Goal: Check status: Check status

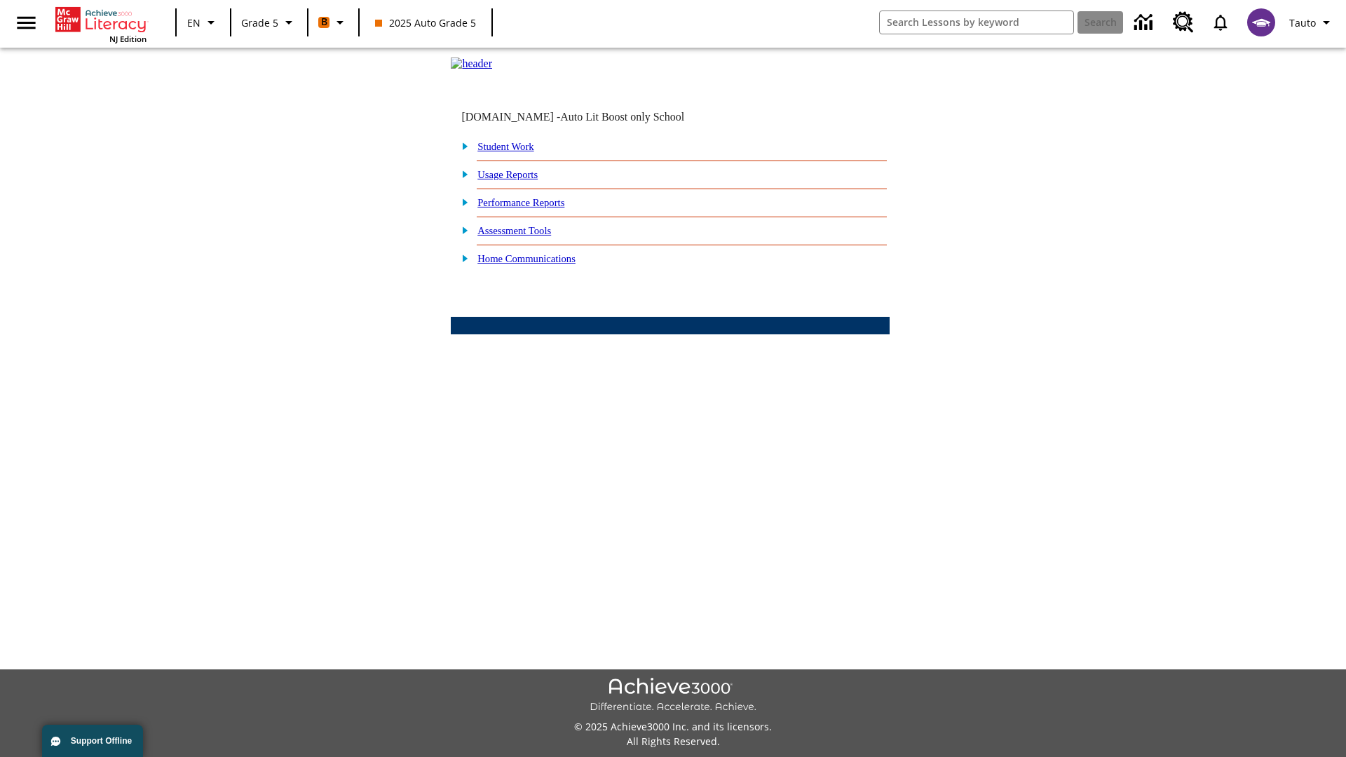
click at [515, 152] on link "Student Work" at bounding box center [505, 146] width 56 height 11
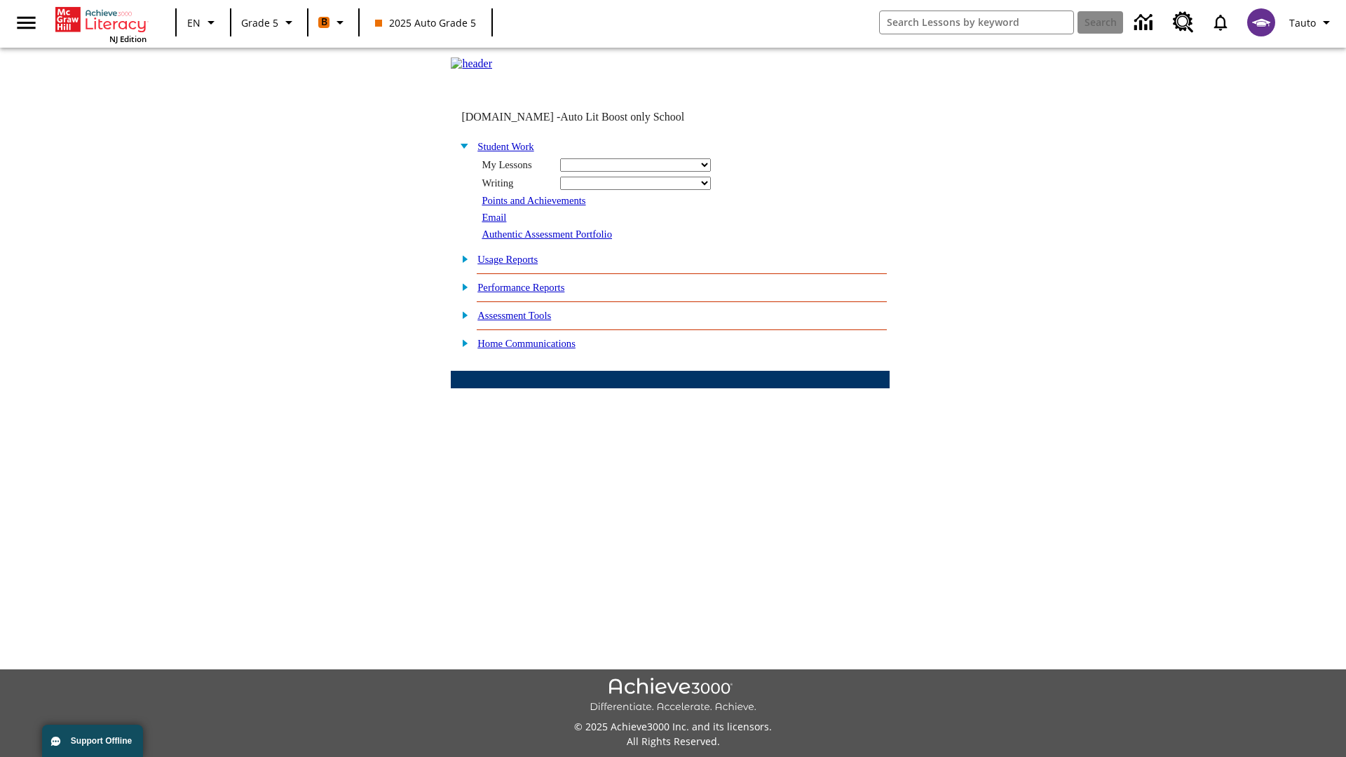
select select "/options/reports/?report_id=12&atype=22&section=2"
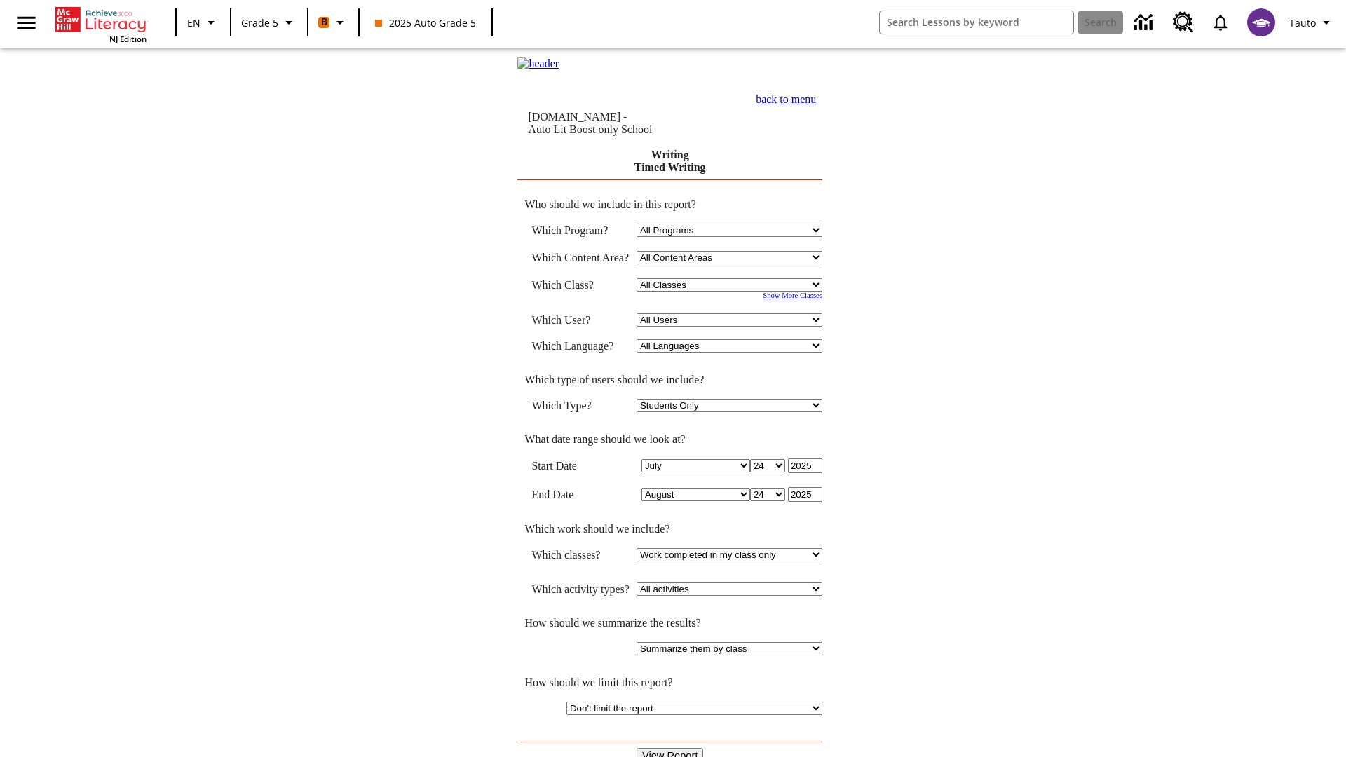
select select "11133131"
click at [733, 322] on select "All Users Cat, Sautoen Cat, Sautoes Cat, Sautoss Donotlogin, Sautoen Twoschools…" at bounding box center [730, 319] width 186 height 13
select select "21437107"
click at [670, 748] on input "View Report" at bounding box center [670, 755] width 67 height 15
